Goal: Task Accomplishment & Management: Use online tool/utility

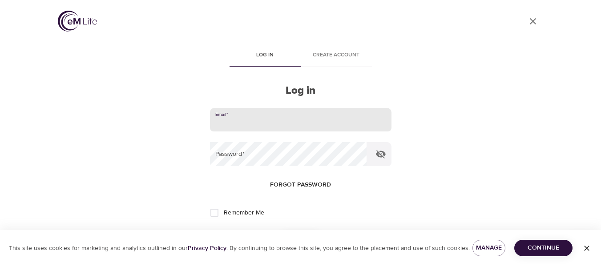
click at [250, 125] on input "email" at bounding box center [300, 120] width 181 height 24
type input "[EMAIL_ADDRESS][PERSON_NAME][DOMAIN_NAME]"
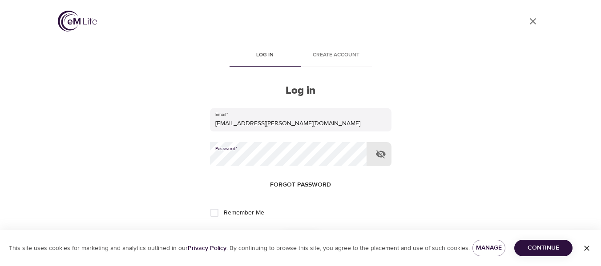
click at [279, 233] on button "Log in" at bounding box center [301, 242] width 44 height 19
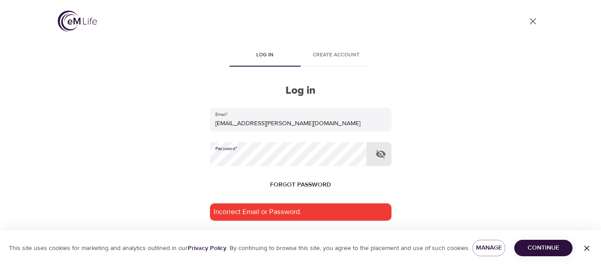
click at [382, 156] on icon "button" at bounding box center [380, 154] width 11 height 11
click at [279, 258] on button "Log in" at bounding box center [301, 267] width 44 height 19
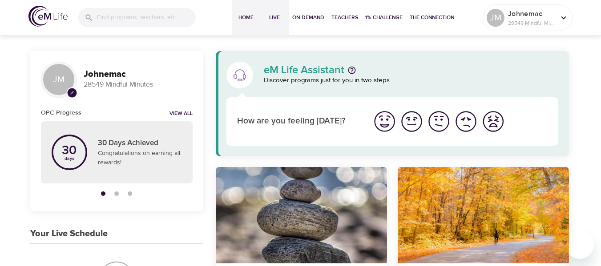
click at [279, 19] on span "Live" at bounding box center [274, 17] width 21 height 9
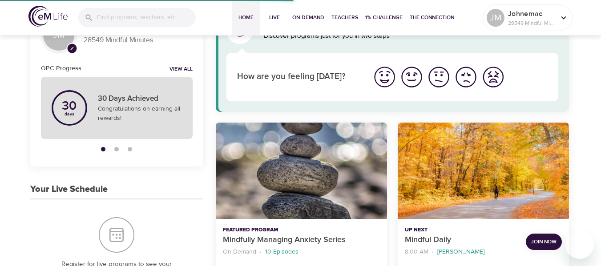
scroll to position [89, 0]
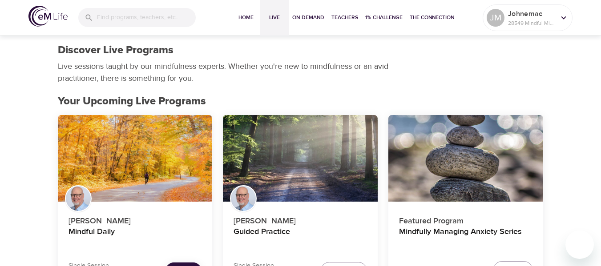
scroll to position [133, 0]
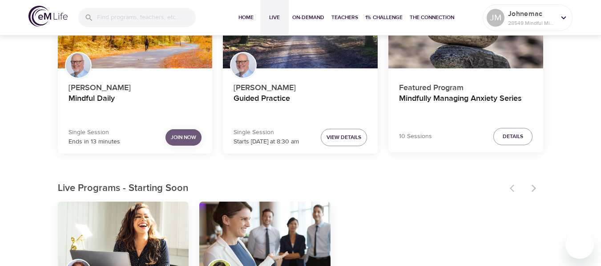
click at [192, 138] on span "Join Now" at bounding box center [183, 137] width 25 height 9
